Goal: Task Accomplishment & Management: Manage account settings

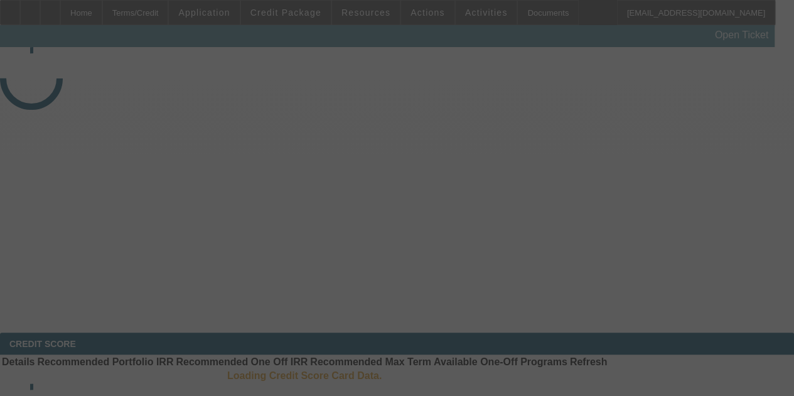
select select "3"
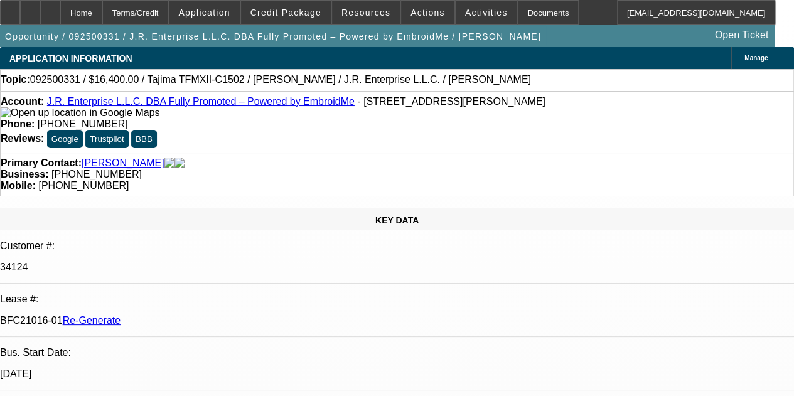
select select "0"
select select "2"
select select "0"
select select "1"
select select "2"
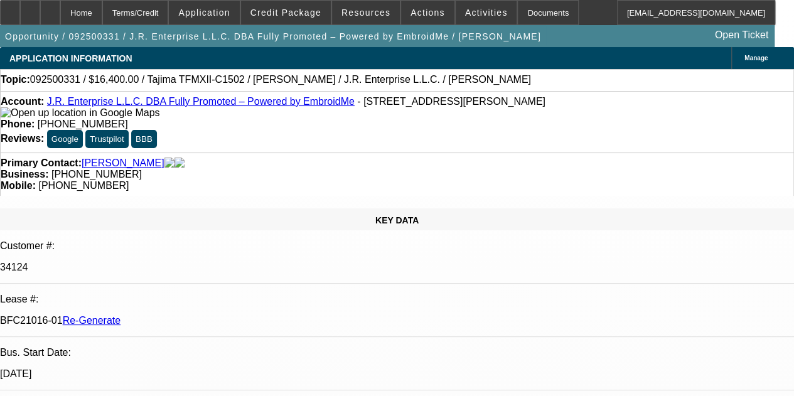
select select "6"
click at [517, 16] on div "Documents" at bounding box center [548, 12] width 62 height 25
click at [60, 14] on div at bounding box center [50, 12] width 20 height 25
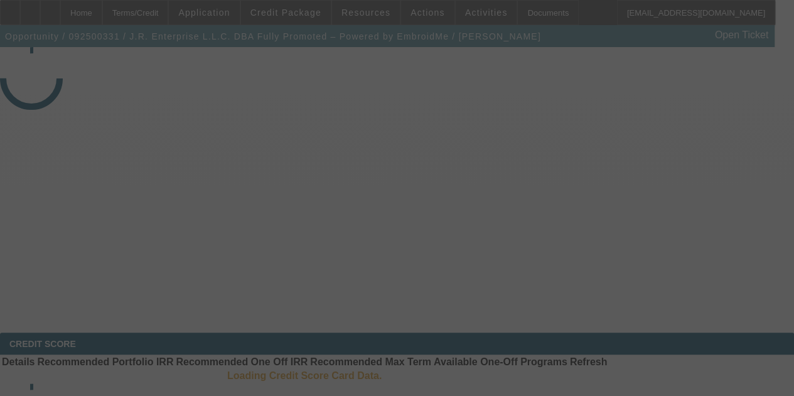
select select "3"
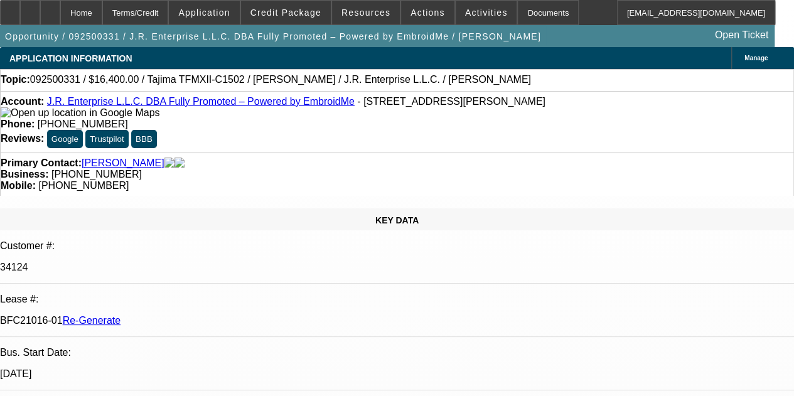
select select "0"
select select "2"
select select "0"
select select "6"
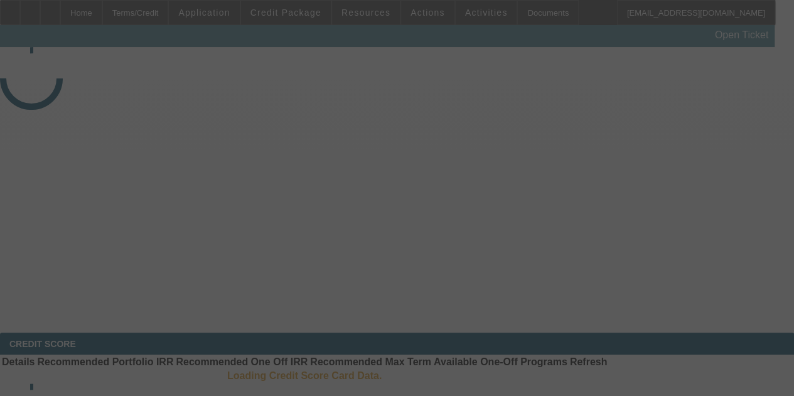
select select "4"
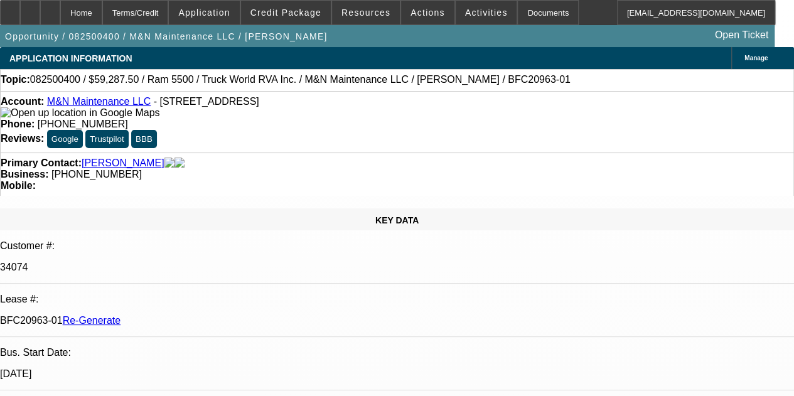
select select "0.1"
select select "0"
select select "1"
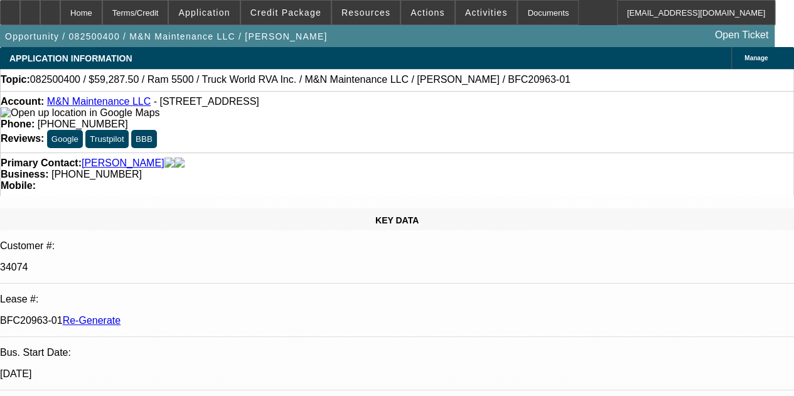
select select "6"
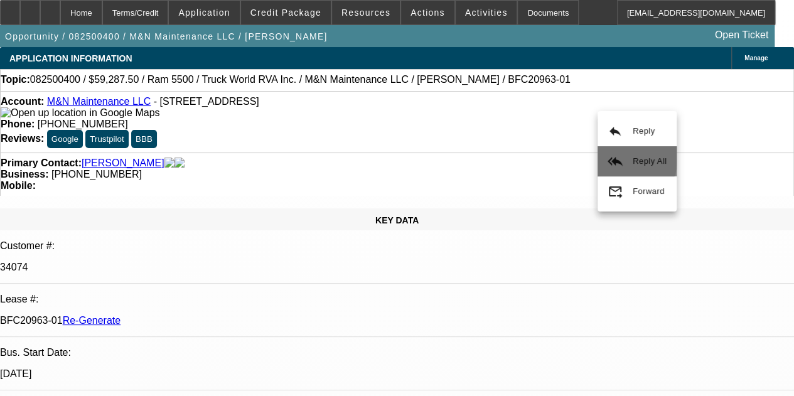
click at [612, 155] on mat-icon "reply_all" at bounding box center [615, 161] width 15 height 15
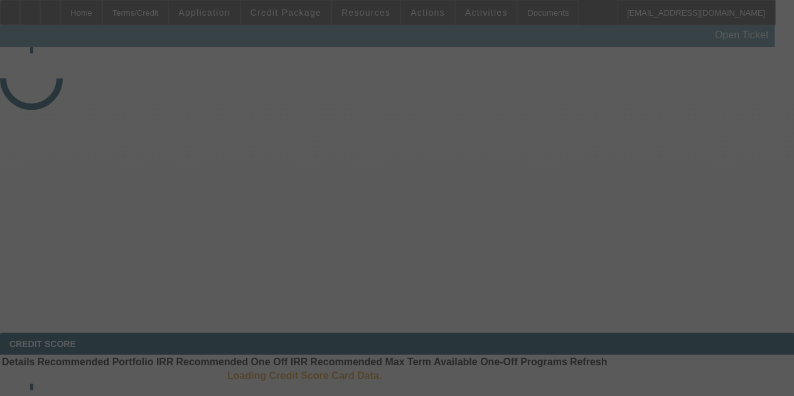
select select "4"
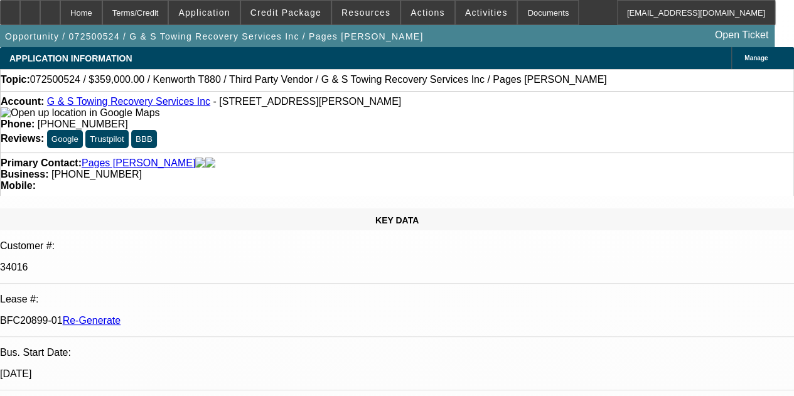
select select "0"
select select "2"
select select "0"
select select "6"
click at [15, 16] on div at bounding box center [10, 12] width 20 height 25
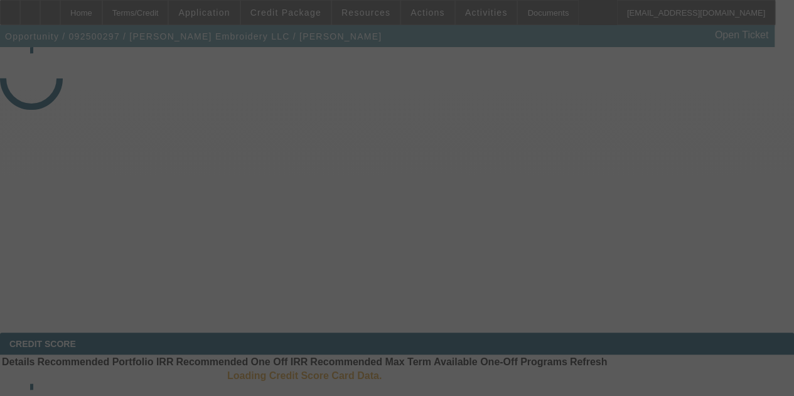
select select "3"
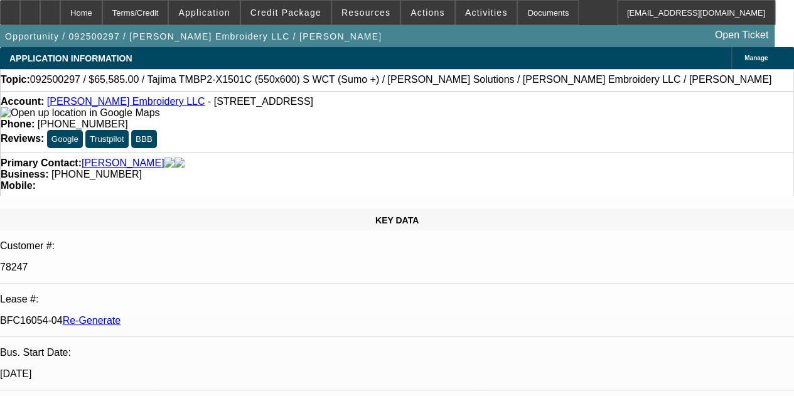
select select "0"
select select "2"
select select "0"
select select "6"
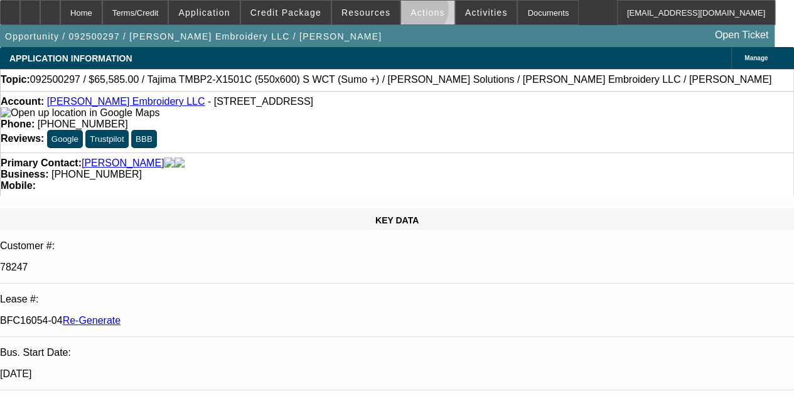
click at [414, 12] on span "Actions" at bounding box center [428, 13] width 35 height 10
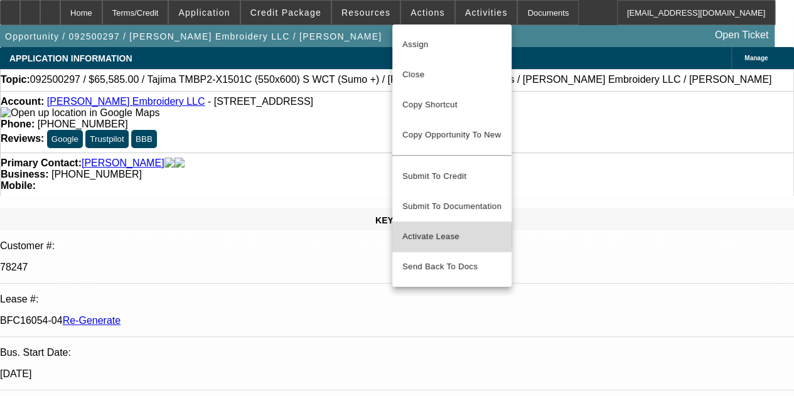
click at [426, 229] on span "Activate Lease" at bounding box center [451, 236] width 99 height 15
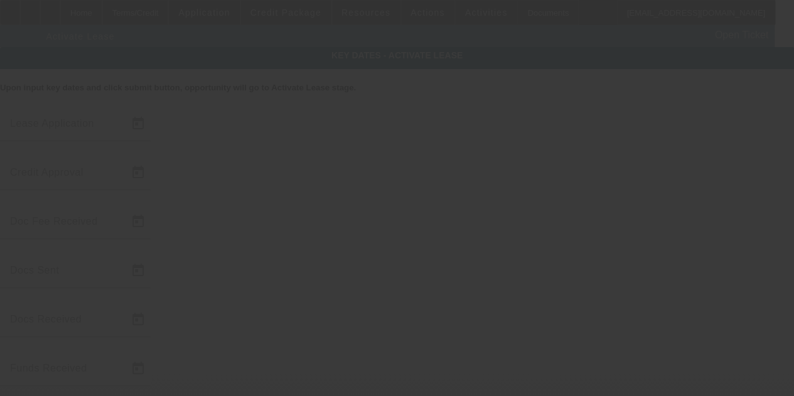
type input "9/15/2025"
type input "9/16/2025"
type input "9/30/2025"
type input "9/19/2025"
type input "9/23/2025"
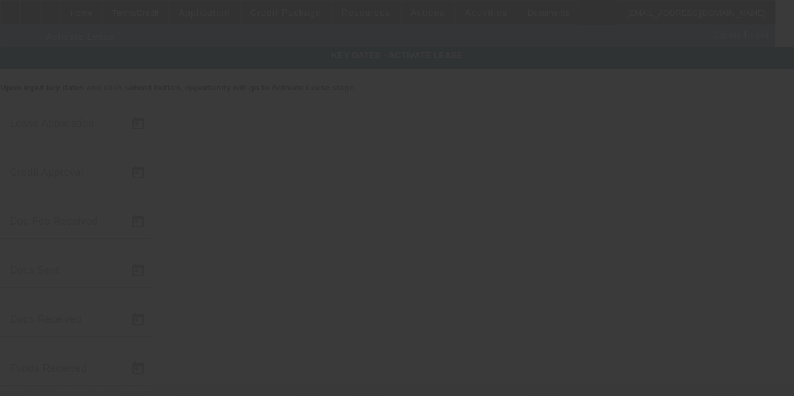
type input "9/30/2025"
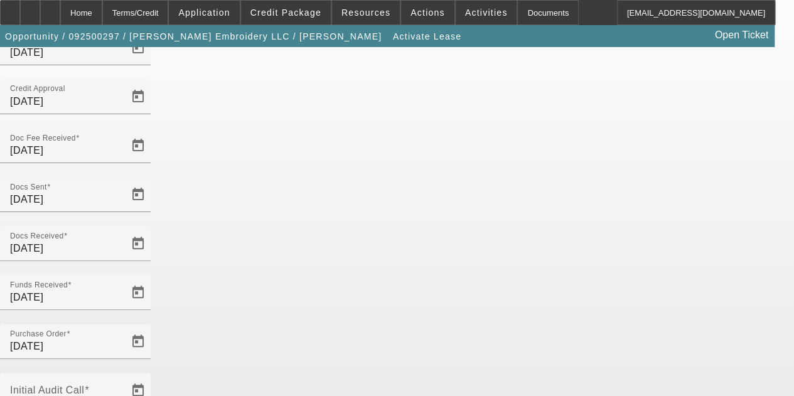
scroll to position [79, 0]
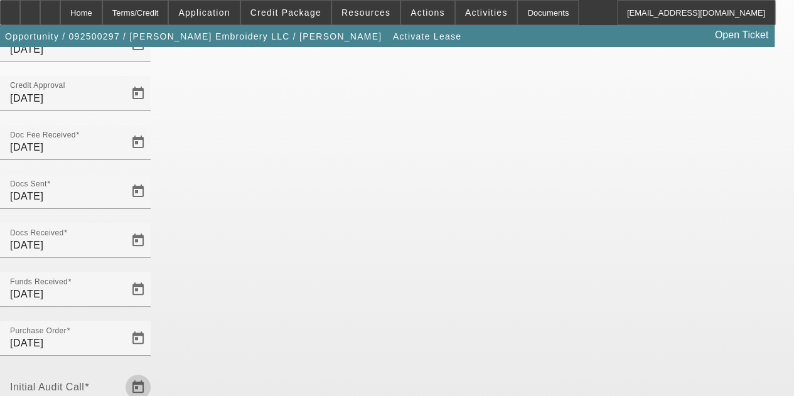
click at [153, 372] on span "Open calendar" at bounding box center [138, 387] width 30 height 30
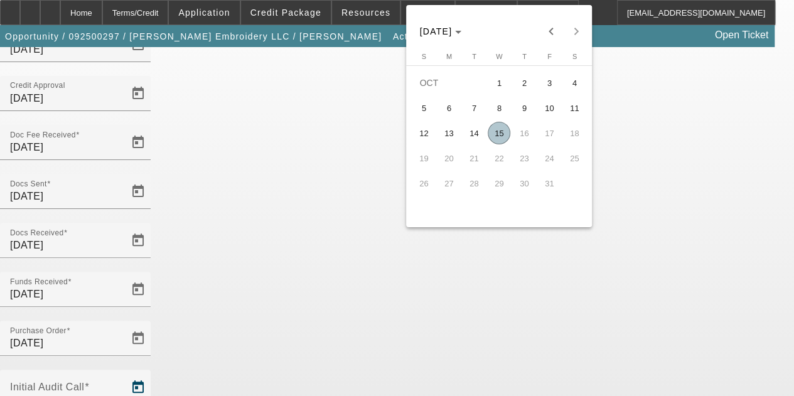
click at [495, 134] on span "15" at bounding box center [499, 133] width 23 height 23
type input "10/15/2025"
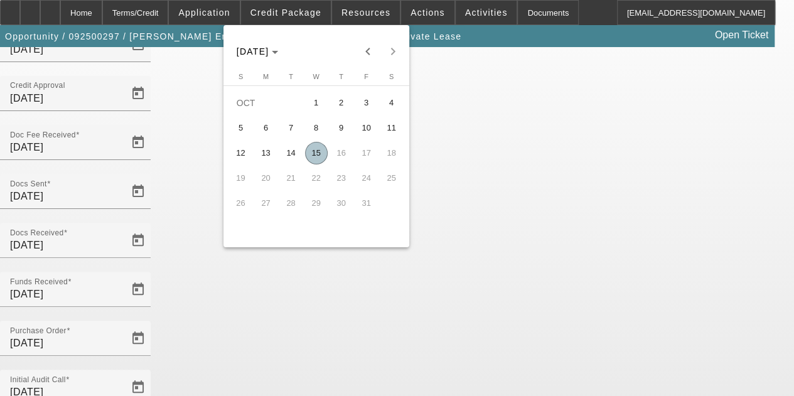
click at [313, 153] on span "15" at bounding box center [316, 153] width 23 height 23
type input "10/15/2025"
type input "11/1/2025"
type input "12/1/2025"
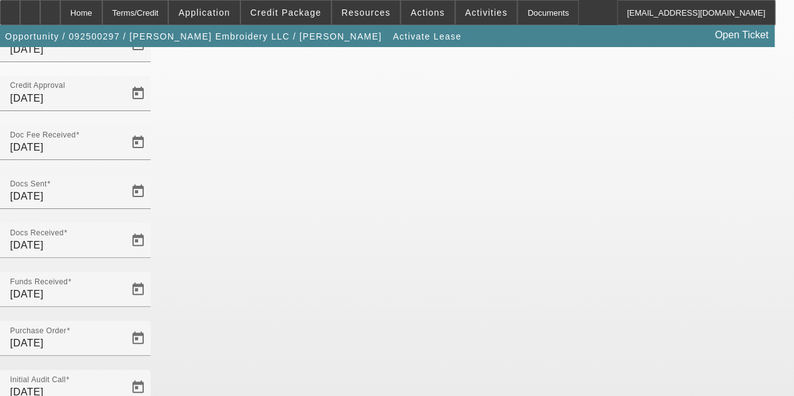
scroll to position [129, 0]
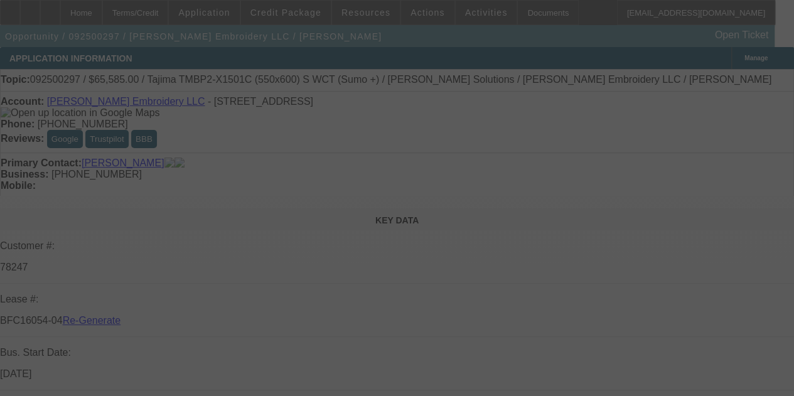
select select "4"
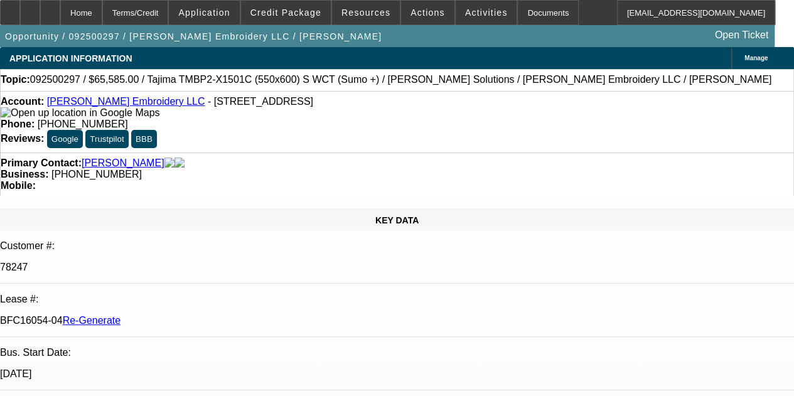
select select "0"
select select "2"
select select "0"
select select "6"
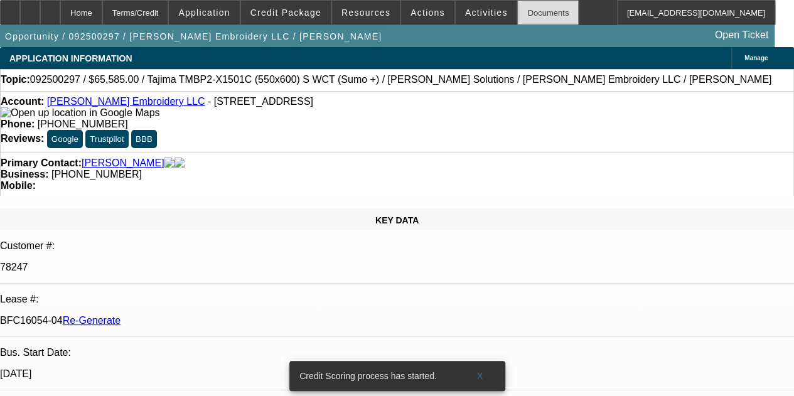
click at [517, 13] on div "Documents" at bounding box center [548, 12] width 62 height 25
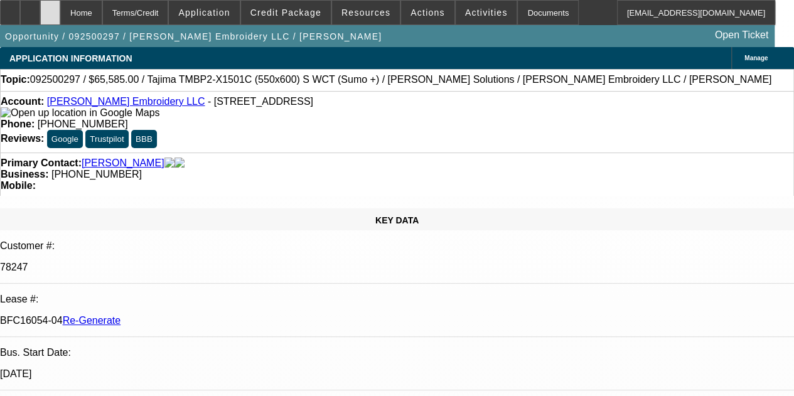
click at [50, 8] on icon at bounding box center [50, 8] width 0 height 0
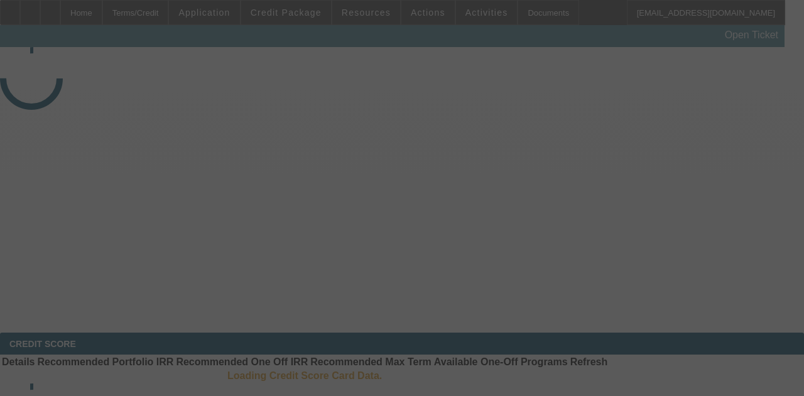
select select "4"
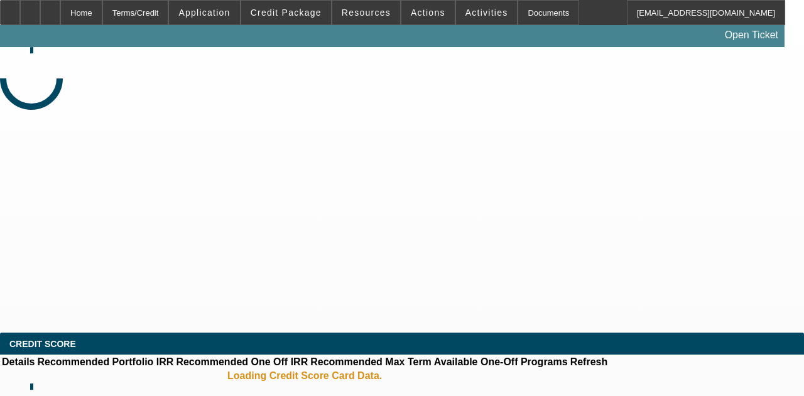
select select "0"
select select "2"
select select "0"
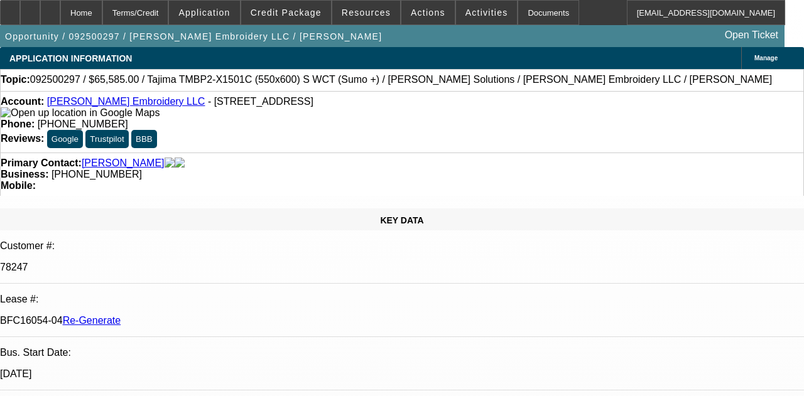
select select "2"
select select "6"
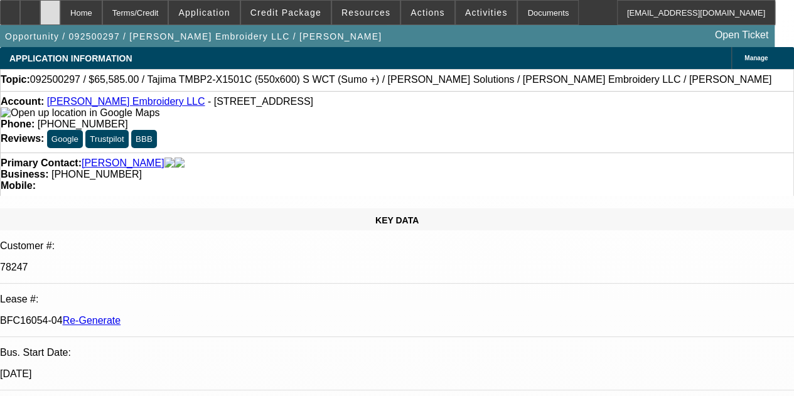
click at [60, 8] on div at bounding box center [50, 12] width 20 height 25
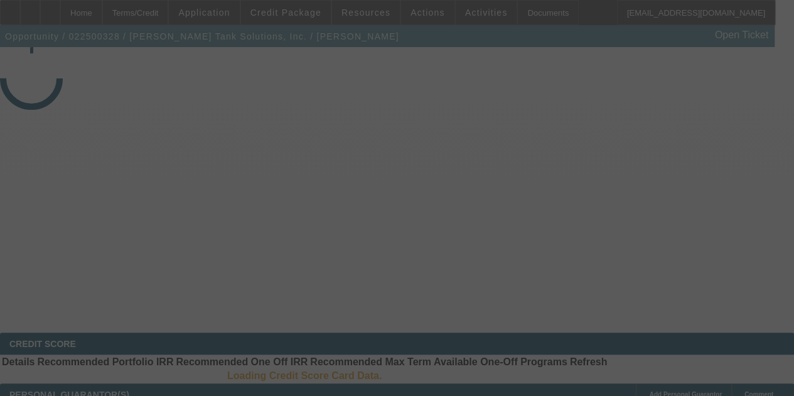
select select "4"
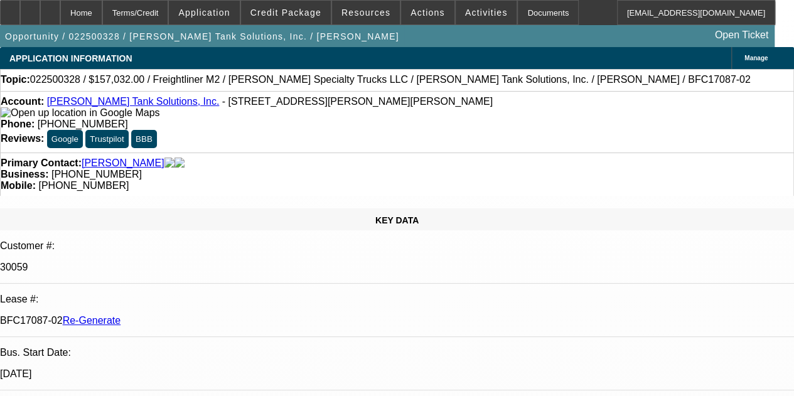
select select "0"
select select "2"
select select "0"
select select "1"
select select "2"
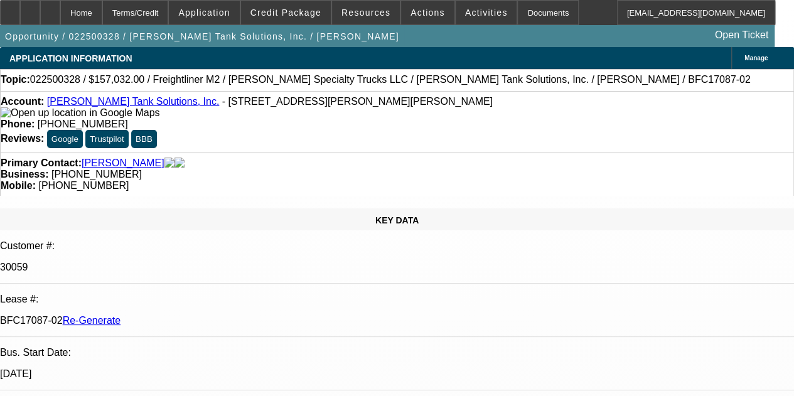
select select "6"
click at [299, 17] on span "Credit Package" at bounding box center [285, 13] width 71 height 10
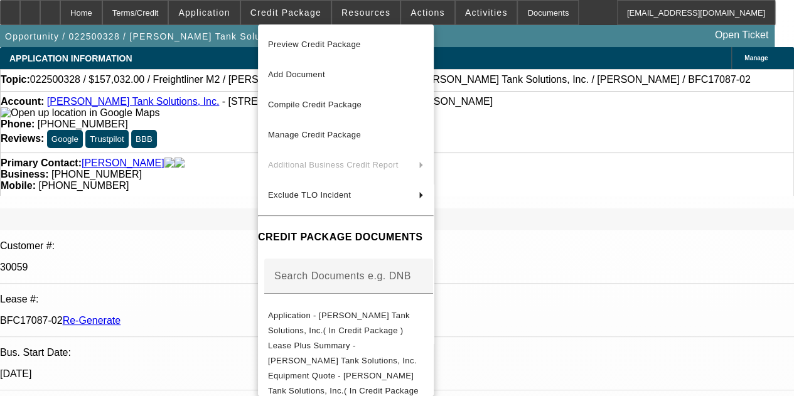
click at [363, 5] on div at bounding box center [397, 198] width 794 height 396
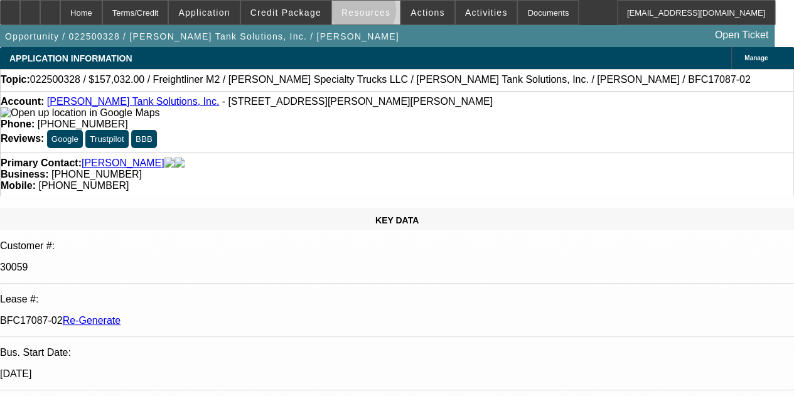
click at [365, 12] on span "Resources" at bounding box center [366, 13] width 49 height 10
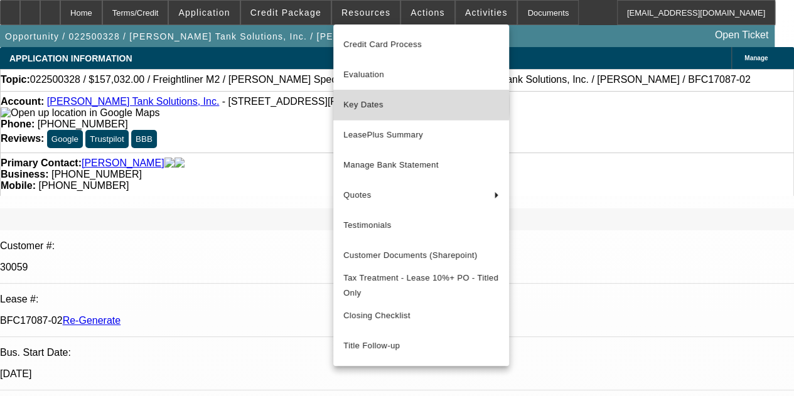
click at [359, 104] on span "Key Dates" at bounding box center [421, 104] width 156 height 15
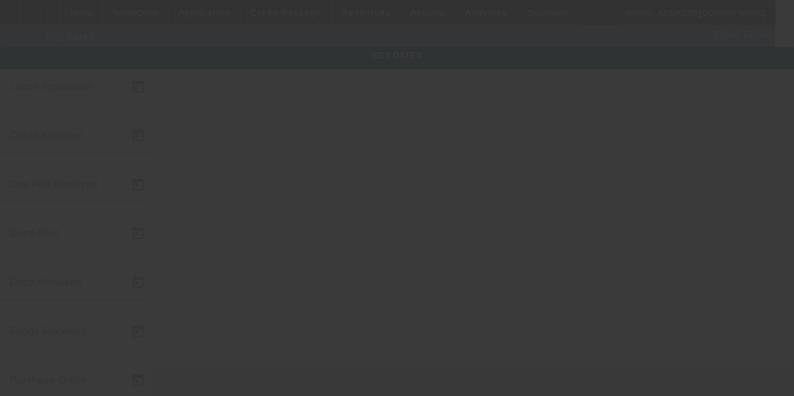
type input "2/13/2025"
type input "7/11/2025"
type input "10/8/2025"
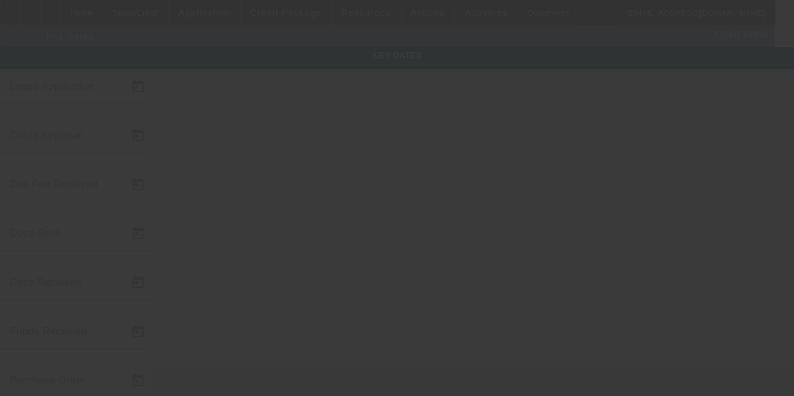
type input "10/10/2025"
type input "11/1/2025"
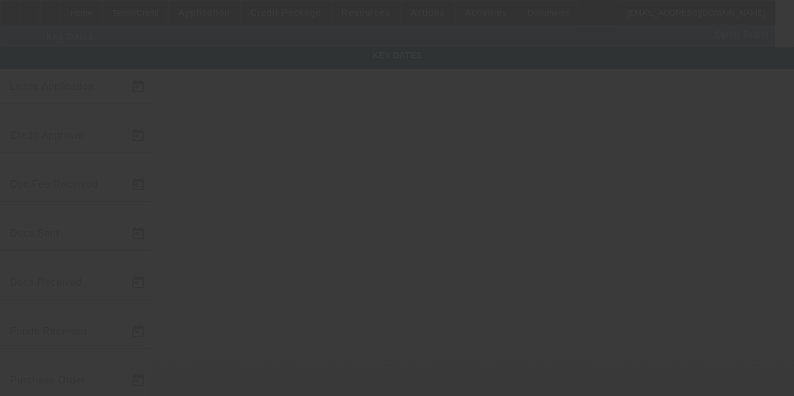
type input "12/1/2025"
type input "10/15/2025"
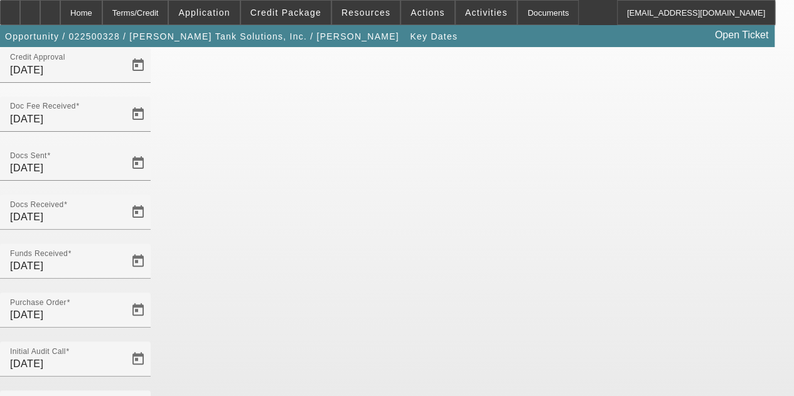
scroll to position [82, 0]
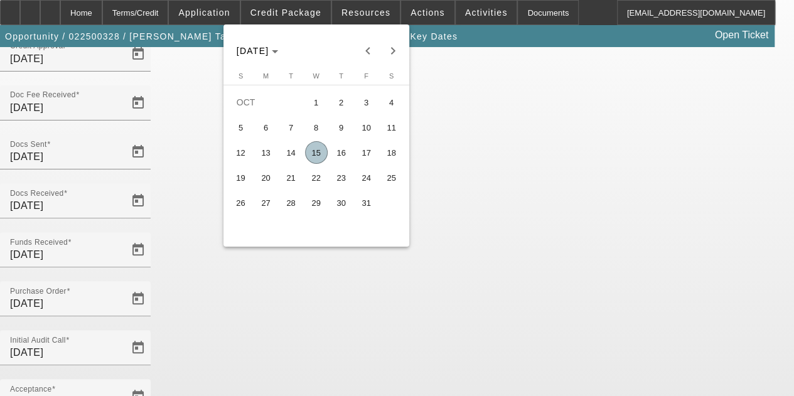
click at [314, 156] on span "15" at bounding box center [316, 152] width 23 height 23
type input "10/15/2025"
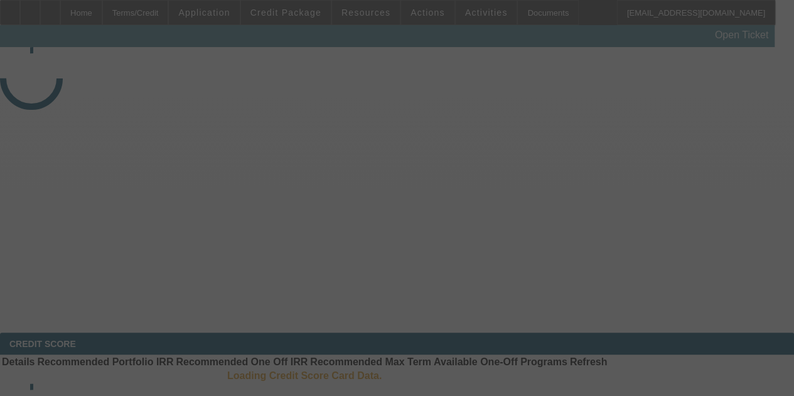
select select "4"
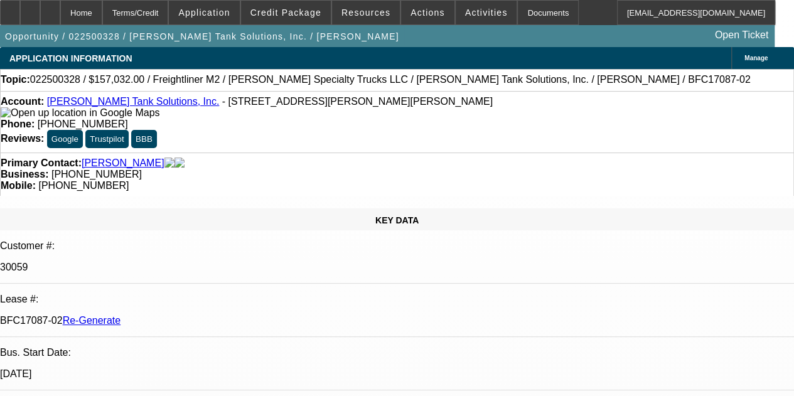
select select "0"
select select "2"
select select "0"
select select "6"
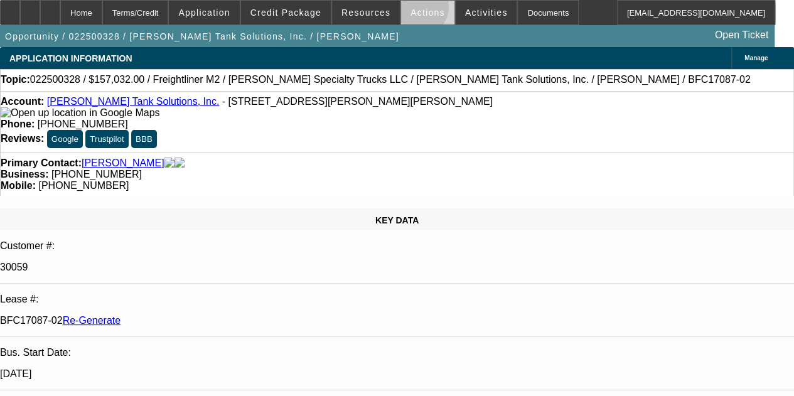
click at [413, 11] on span "Actions" at bounding box center [428, 13] width 35 height 10
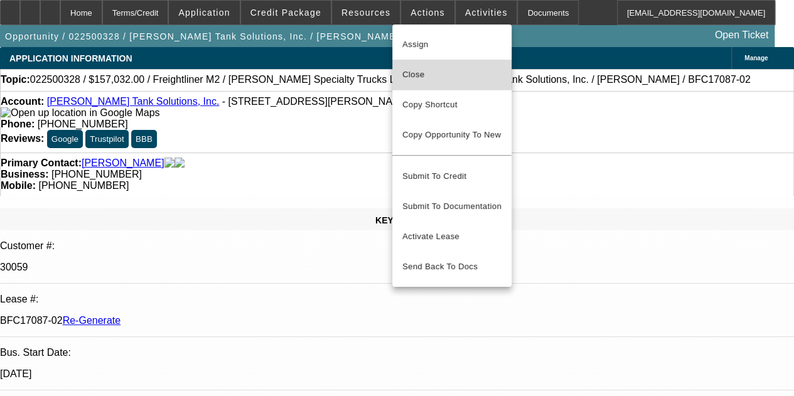
click at [410, 75] on span "Close" at bounding box center [451, 74] width 99 height 15
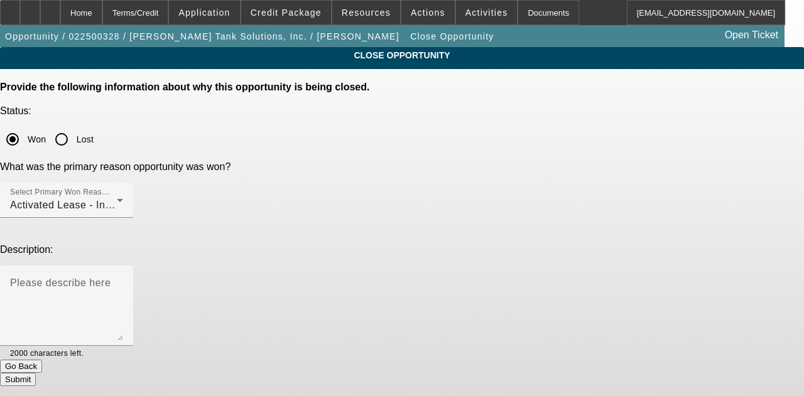
click at [36, 373] on button "Submit" at bounding box center [18, 379] width 36 height 13
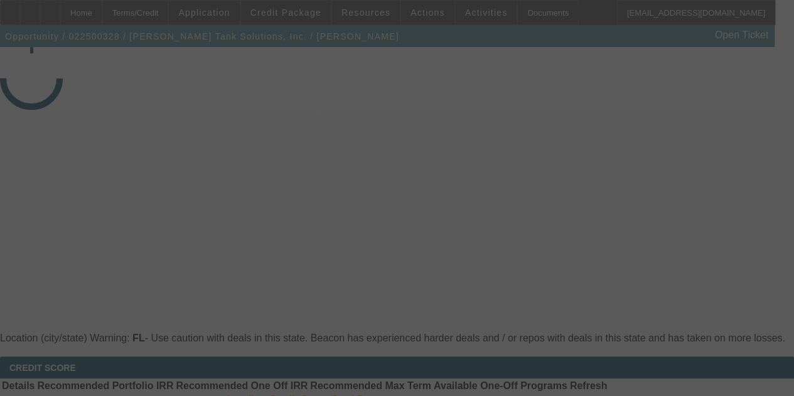
select select "4"
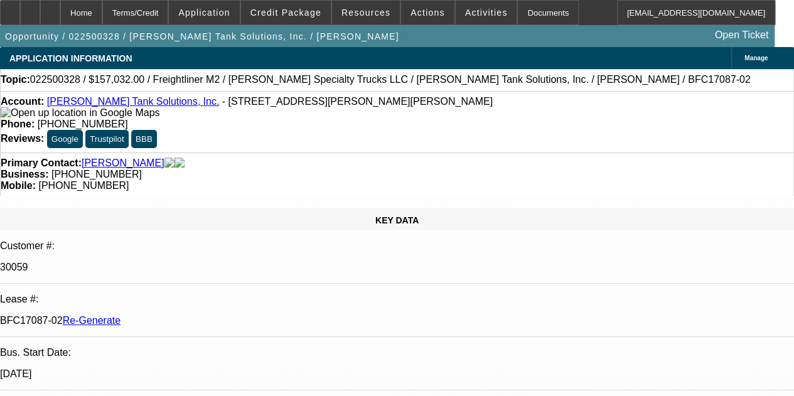
select select "0"
select select "2"
select select "0"
select select "6"
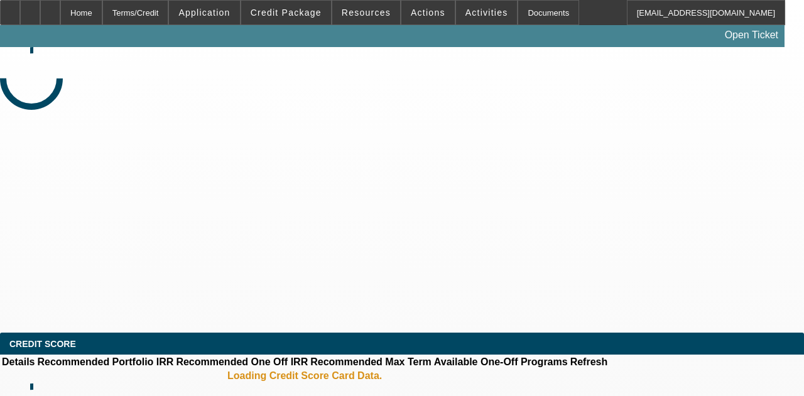
select select "4"
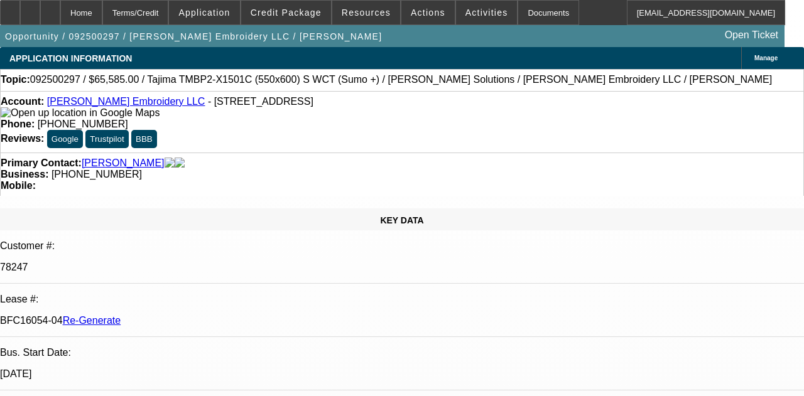
select select "0"
select select "2"
select select "0"
select select "6"
